Goal: Transaction & Acquisition: Subscribe to service/newsletter

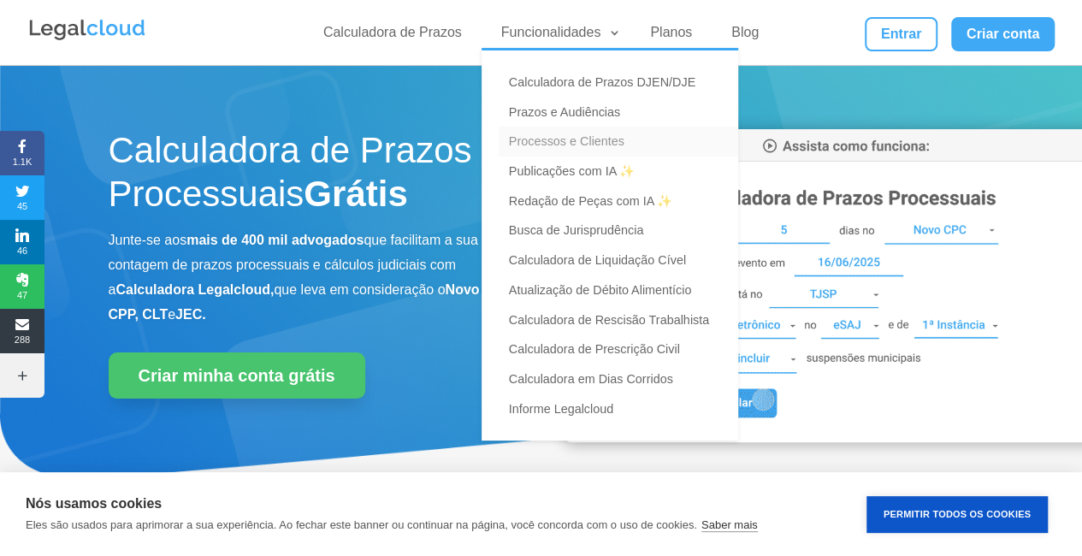
click at [585, 143] on link "Processos e Clientes" at bounding box center [619, 142] width 240 height 30
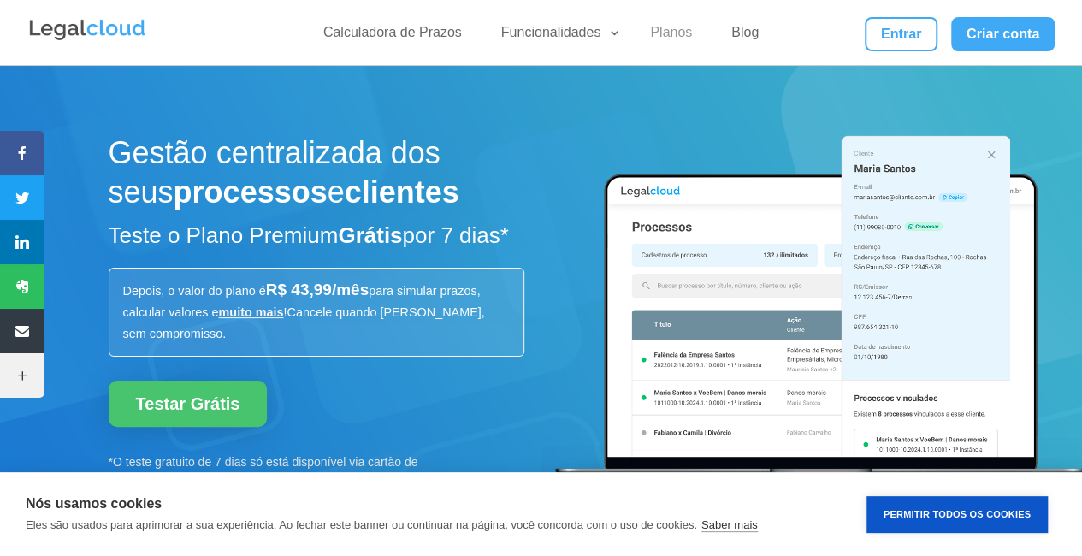
click at [659, 34] on link "Planos" at bounding box center [671, 36] width 62 height 25
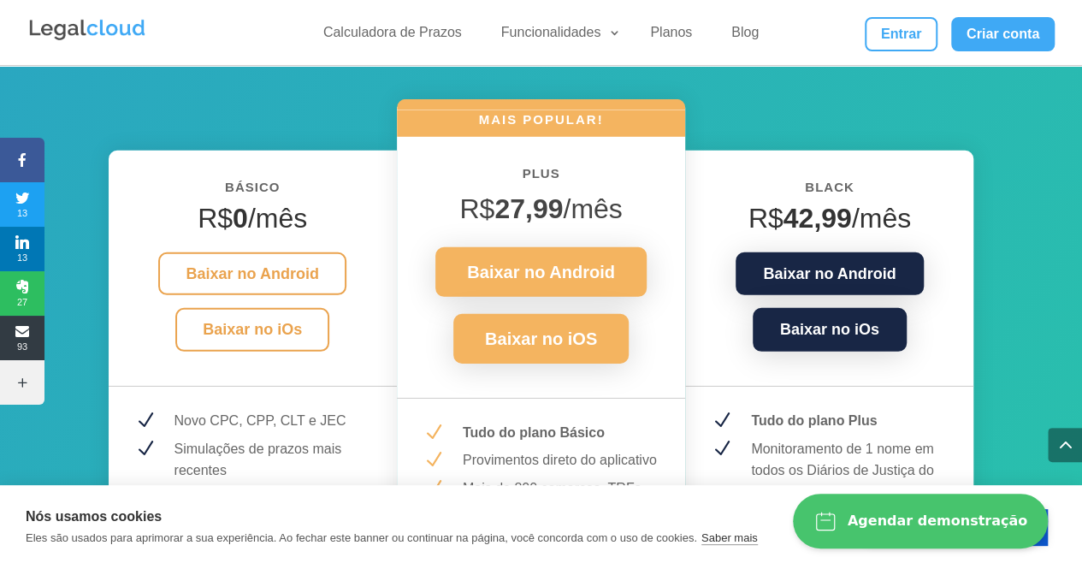
scroll to position [2481, 0]
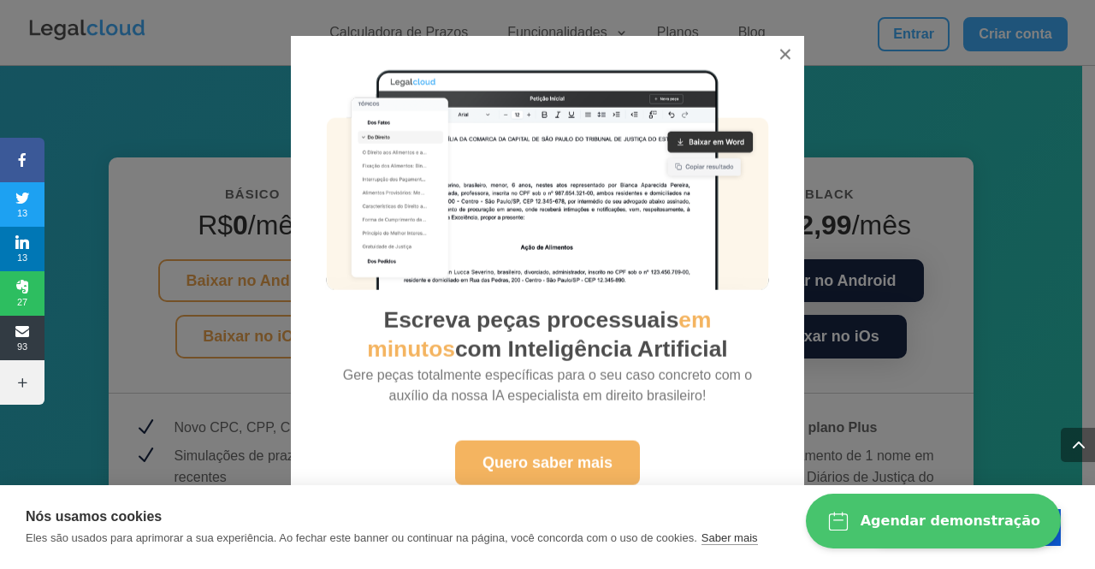
drag, startPoint x: 1087, startPoint y: 161, endPoint x: 1070, endPoint y: 224, distance: 65.6
click at [792, 53] on button "×" at bounding box center [786, 59] width 38 height 38
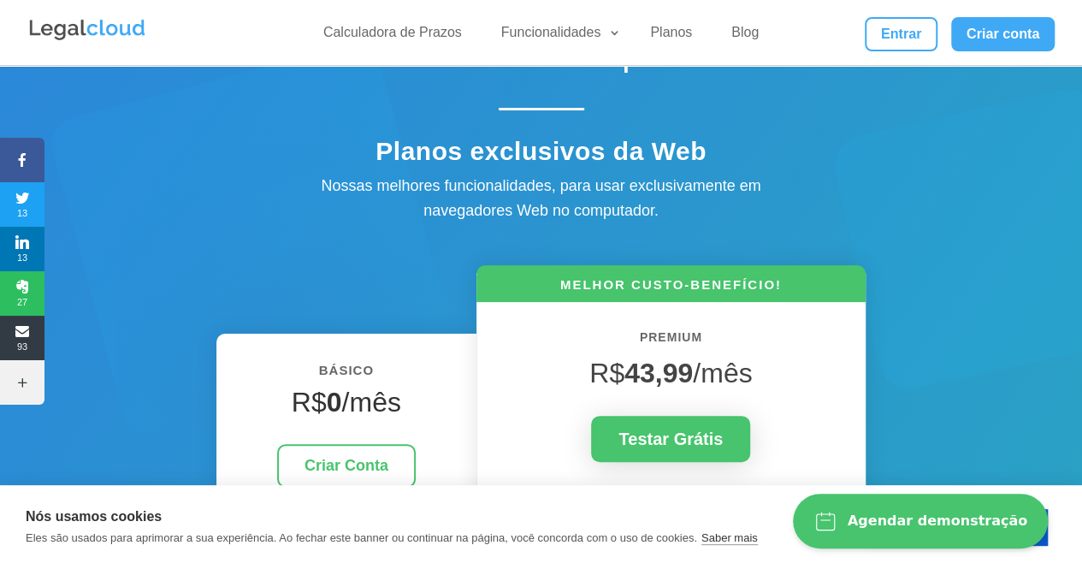
scroll to position [0, 0]
